Goal: Communication & Community: Answer question/provide support

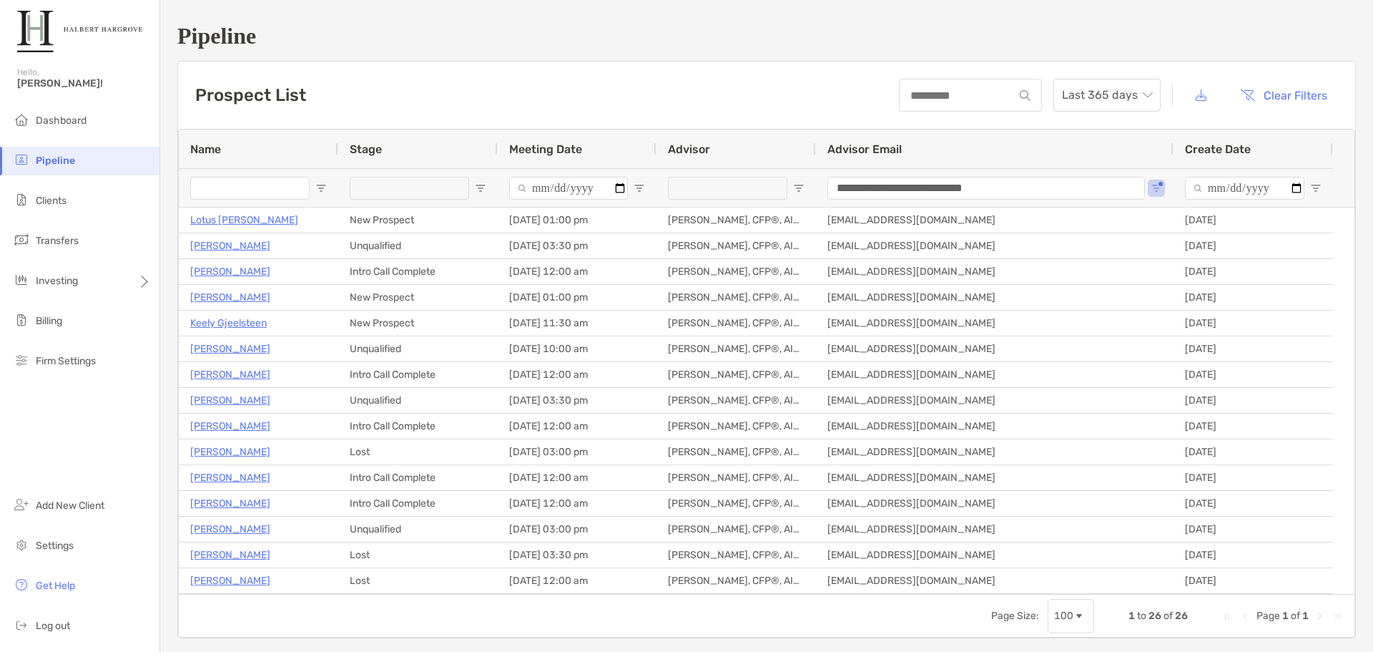
click at [837, 34] on h1 "Pipeline" at bounding box center [766, 36] width 1179 height 26
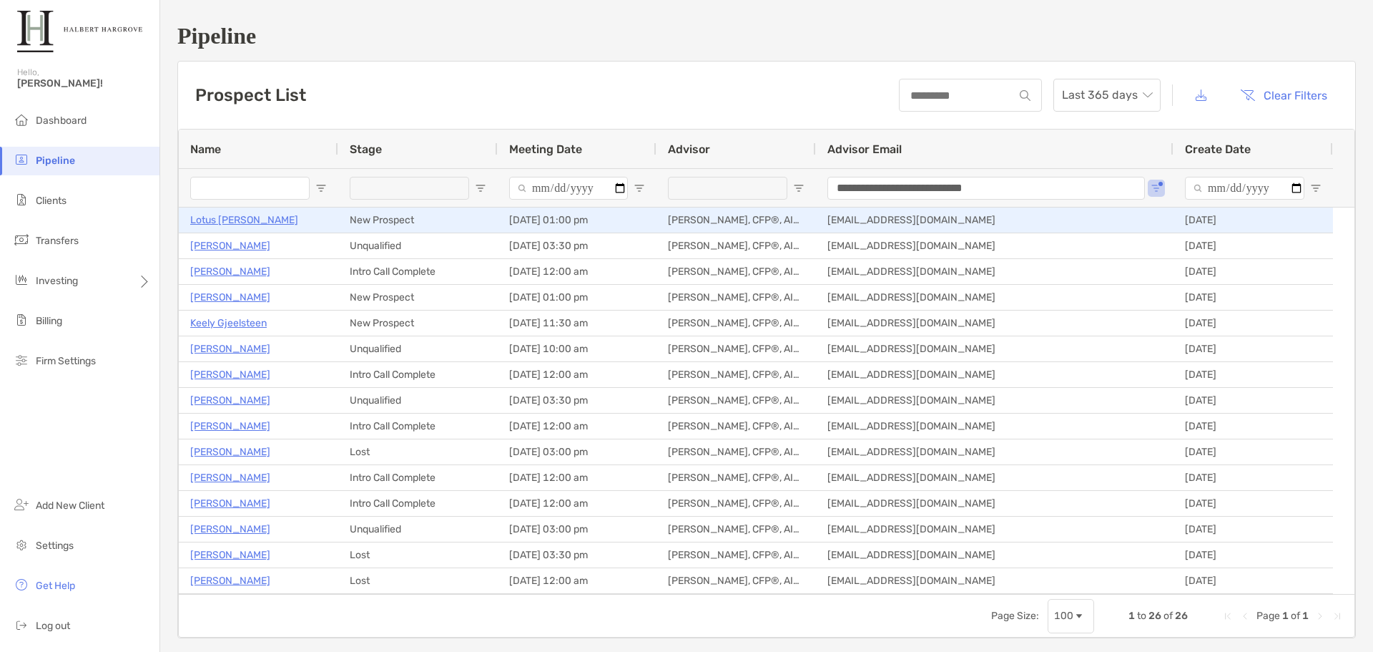
click at [246, 222] on p "Lotus [PERSON_NAME]" at bounding box center [244, 220] width 108 height 18
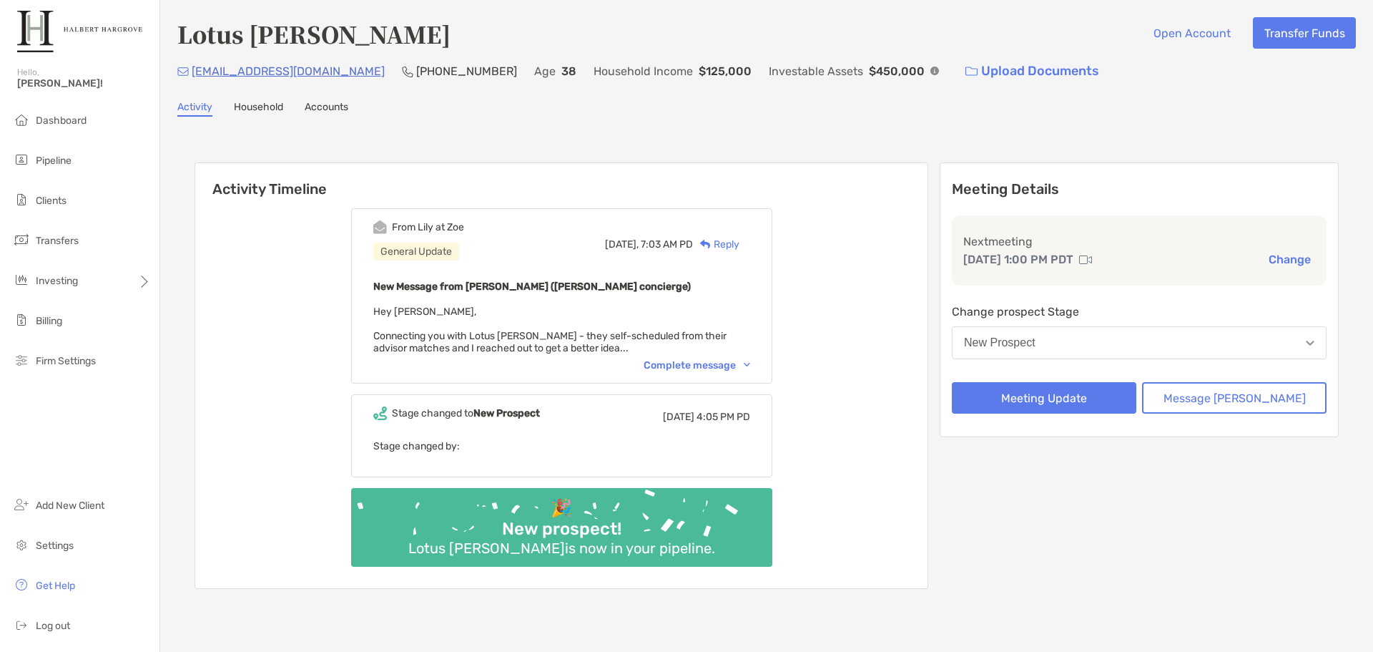
click at [715, 363] on div "Complete message" at bounding box center [697, 365] width 107 height 12
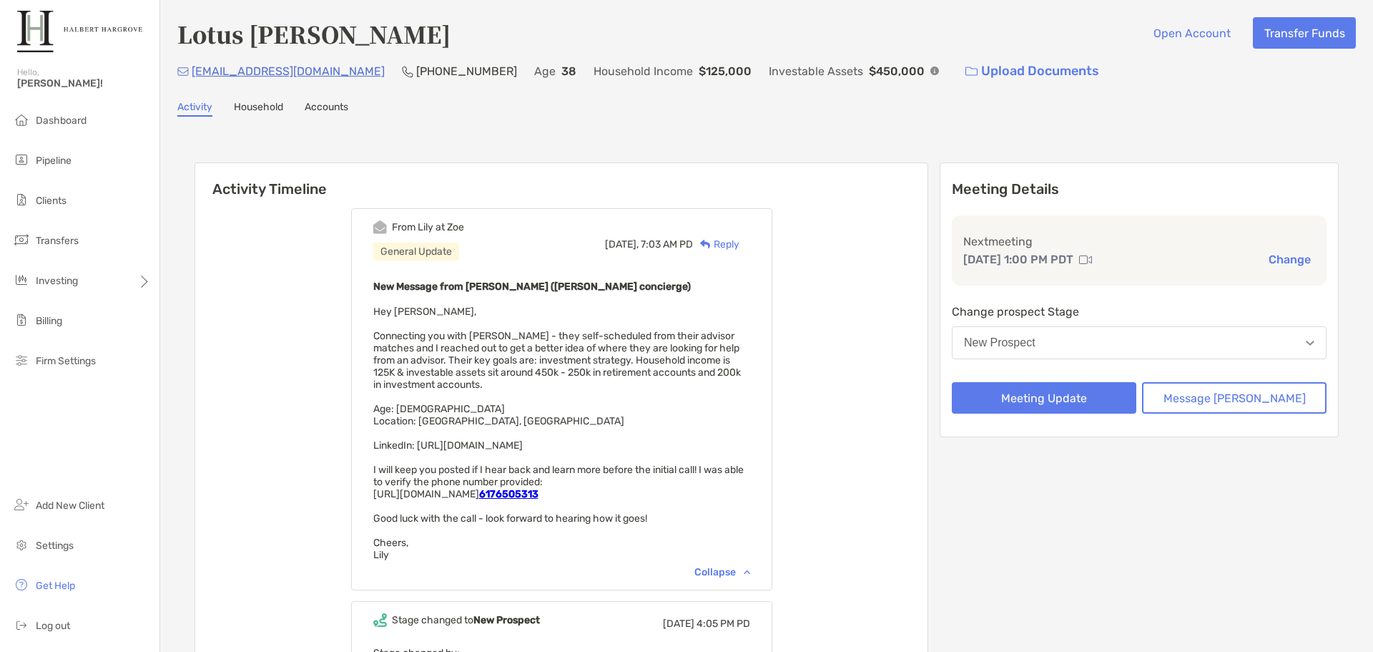
click at [802, 312] on div "From Lily at Zoe General Update Today, 7:03 AM PD Reply New Message from Lily K…" at bounding box center [561, 495] width 732 height 597
drag, startPoint x: 642, startPoint y: 446, endPoint x: 495, endPoint y: 446, distance: 146.6
click at [495, 446] on span "Hey Jake, Connecting you with Lotus McLaurin - they self-scheduled from their a…" at bounding box center [558, 432] width 370 height 255
drag, startPoint x: 654, startPoint y: 446, endPoint x: 444, endPoint y: 447, distance: 209.6
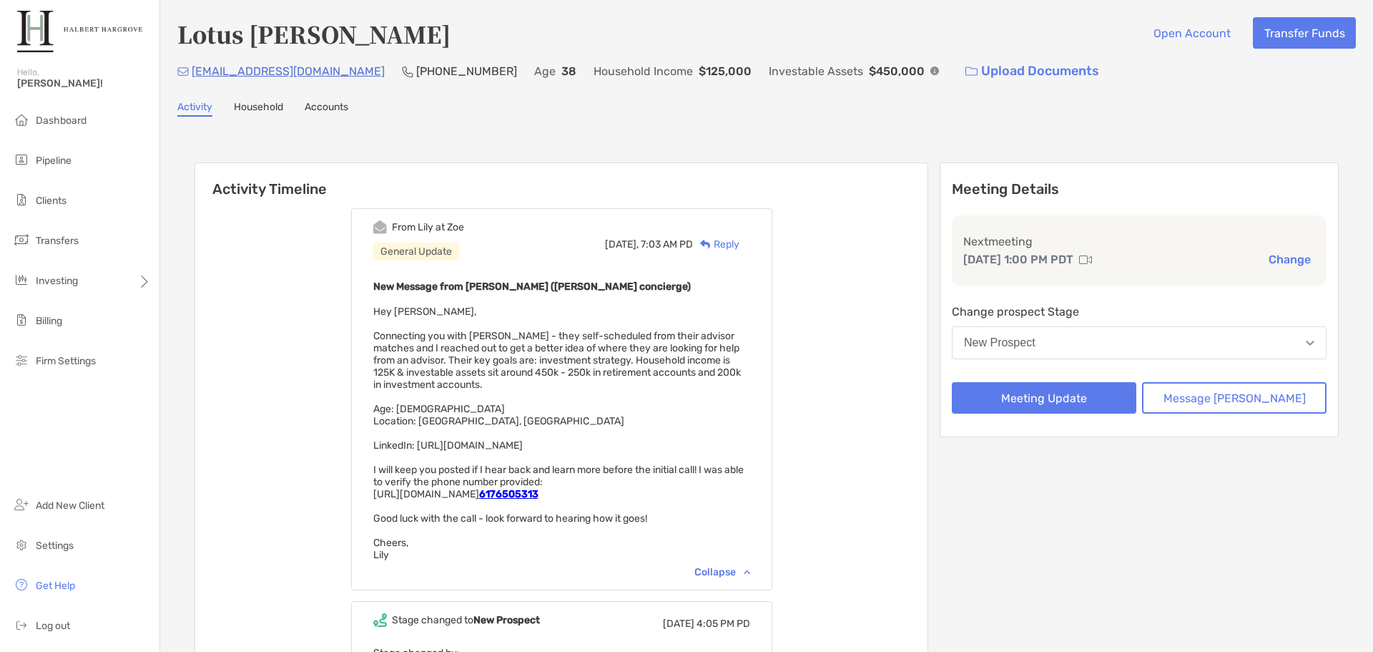
click at [443, 448] on div "New Message from Lily Kraus (Zoe concierge) Hey Jake, Connecting you with Lotus…" at bounding box center [561, 418] width 377 height 283
click at [511, 445] on span "Hey Jake, Connecting you with Lotus McLaurin - they self-scheduled from their a…" at bounding box center [558, 432] width 370 height 255
drag, startPoint x: 594, startPoint y: 446, endPoint x: 438, endPoint y: 446, distance: 156.6
click at [438, 446] on div "New Message from Lily Kraus (Zoe concierge) Hey Jake, Connecting you with Lotus…" at bounding box center [561, 418] width 377 height 283
click at [1065, 91] on div "Lotus Mclaurin Open Account Transfer Funds lotusmclaurin@gmail.com (617) 650-53…" at bounding box center [766, 423] width 1213 height 847
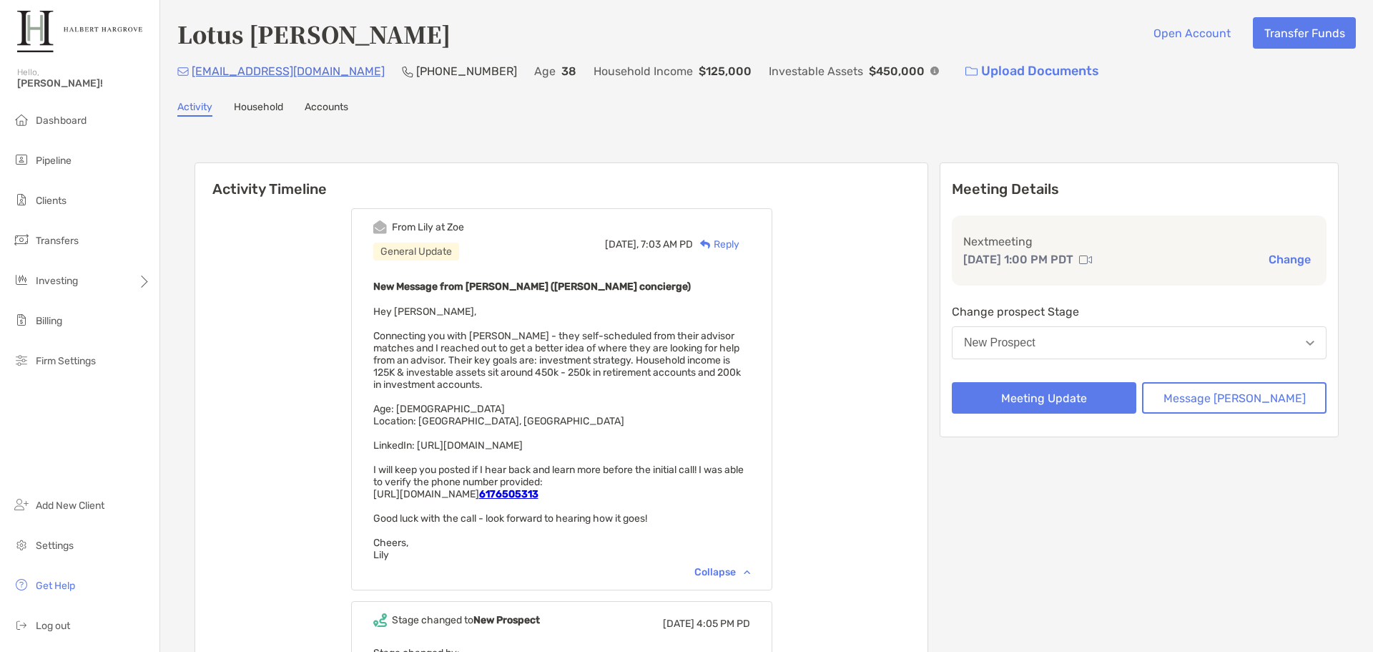
click at [1063, 59] on div "lotusmclaurin@gmail.com (617) 650-5313 Age 38 Household Income $125,000 Investa…" at bounding box center [766, 71] width 1179 height 31
click at [1008, 122] on div "Lotus Mclaurin Open Account Transfer Funds lotusmclaurin@gmail.com (617) 650-53…" at bounding box center [766, 423] width 1213 height 847
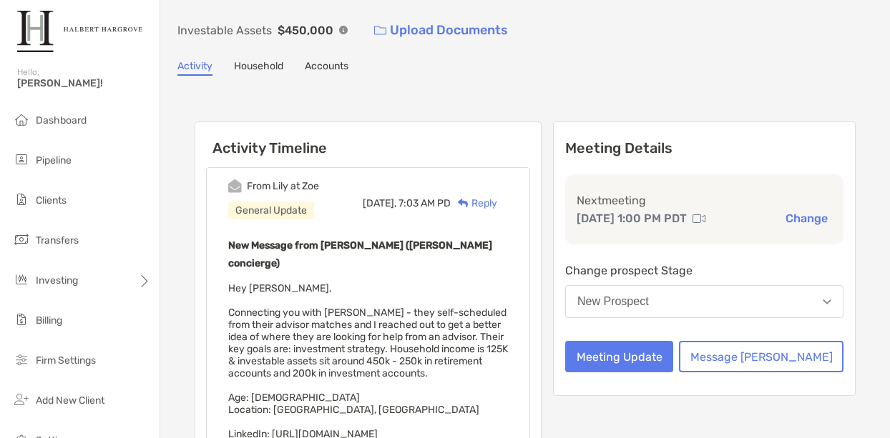
scroll to position [143, 0]
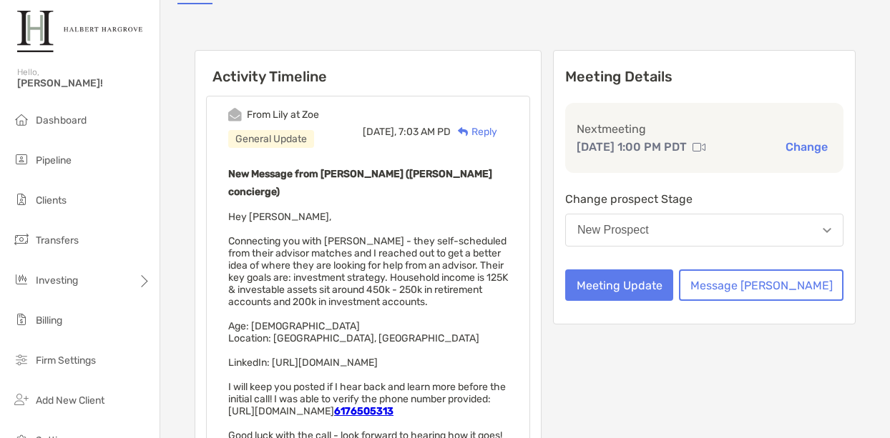
drag, startPoint x: 503, startPoint y: 274, endPoint x: 214, endPoint y: 224, distance: 293.2
click at [214, 224] on div "From Lily at Zoe General Update Today, 7:03 AM PD Reply New Message from Lily K…" at bounding box center [368, 302] width 324 height 412
copy span "Connecting you with Lotus McLaurin - they self-scheduled from their advisor mat…"
